Goal: Task Accomplishment & Management: Manage account settings

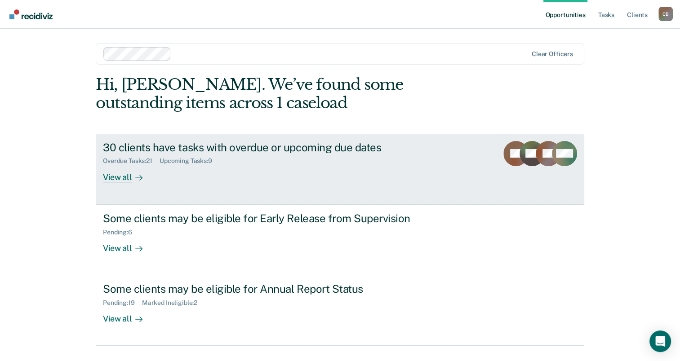
click at [120, 177] on div "View all" at bounding box center [128, 174] width 50 height 18
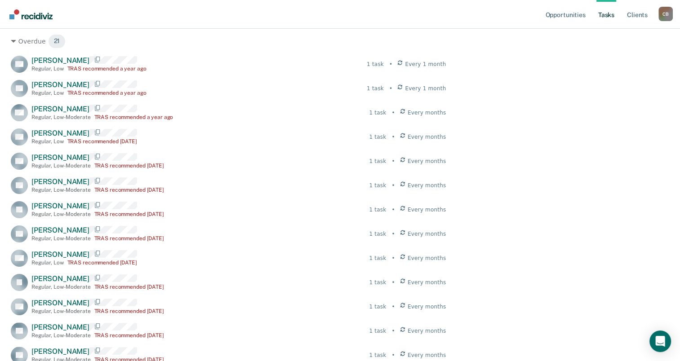
scroll to position [135, 0]
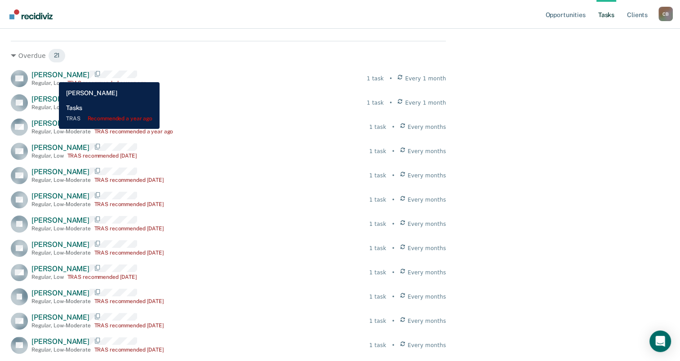
click at [52, 76] on span "[PERSON_NAME]" at bounding box center [60, 75] width 58 height 9
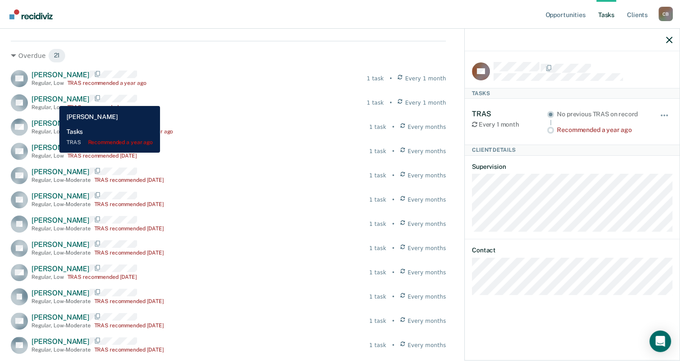
click at [53, 99] on span "[PERSON_NAME]" at bounding box center [60, 99] width 58 height 9
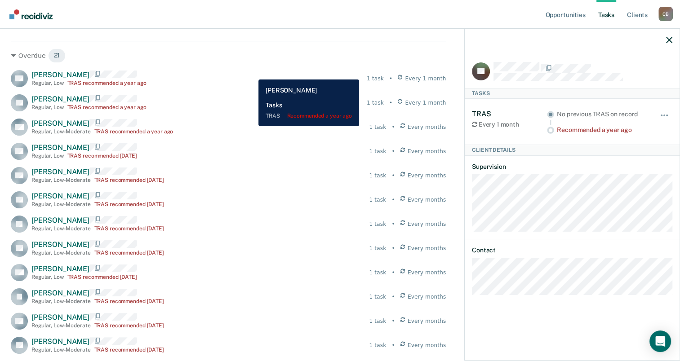
click at [252, 73] on div "CB [PERSON_NAME] Regular , Low TRAS recommended a year ago 1 task • Every 1 mon…" at bounding box center [228, 78] width 435 height 17
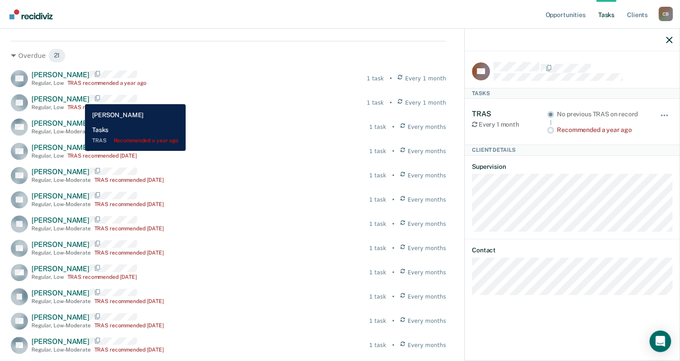
click at [78, 98] on span "[PERSON_NAME]" at bounding box center [60, 99] width 58 height 9
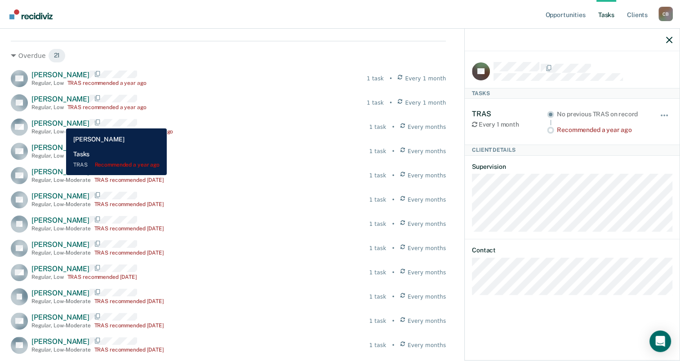
click at [59, 122] on span "[PERSON_NAME]" at bounding box center [60, 123] width 58 height 9
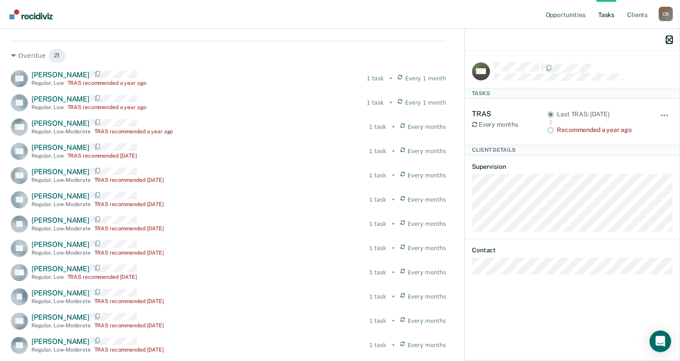
click at [666, 39] on icon "button" at bounding box center [669, 40] width 6 height 6
